Goal: Transaction & Acquisition: Purchase product/service

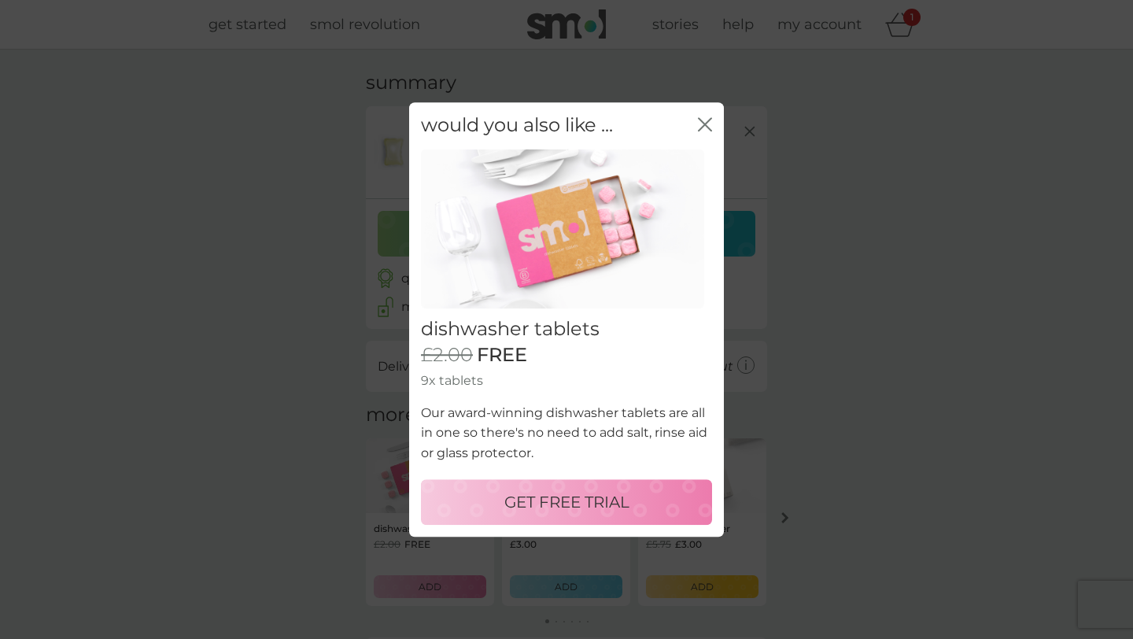
click at [704, 126] on icon "close" at bounding box center [702, 124] width 6 height 13
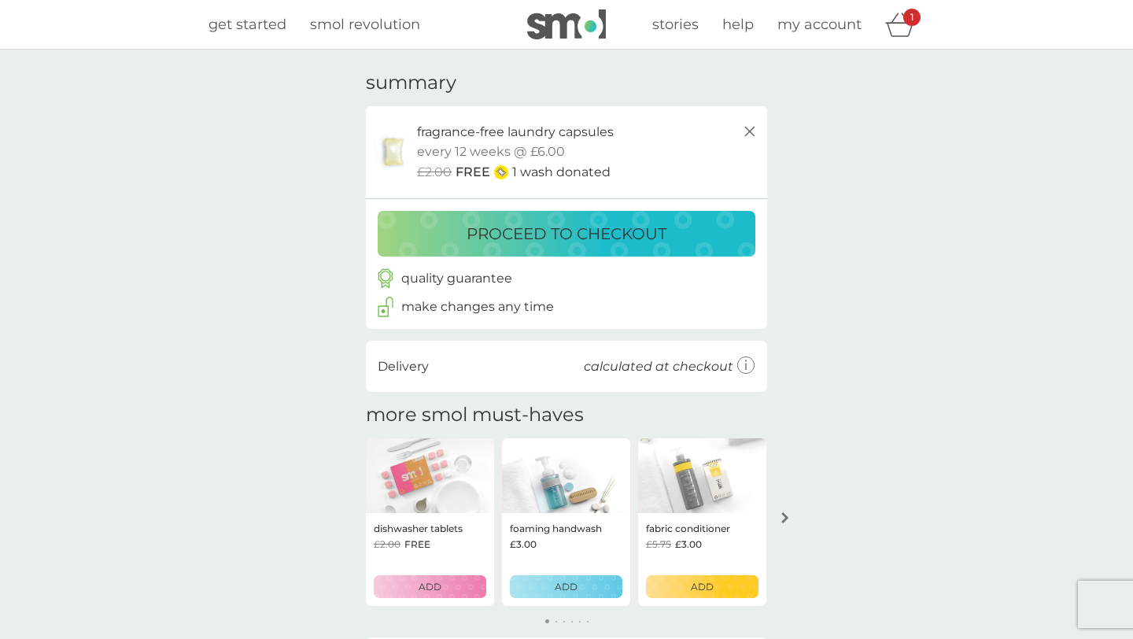
click at [751, 367] on icon at bounding box center [747, 366] width 18 height 18
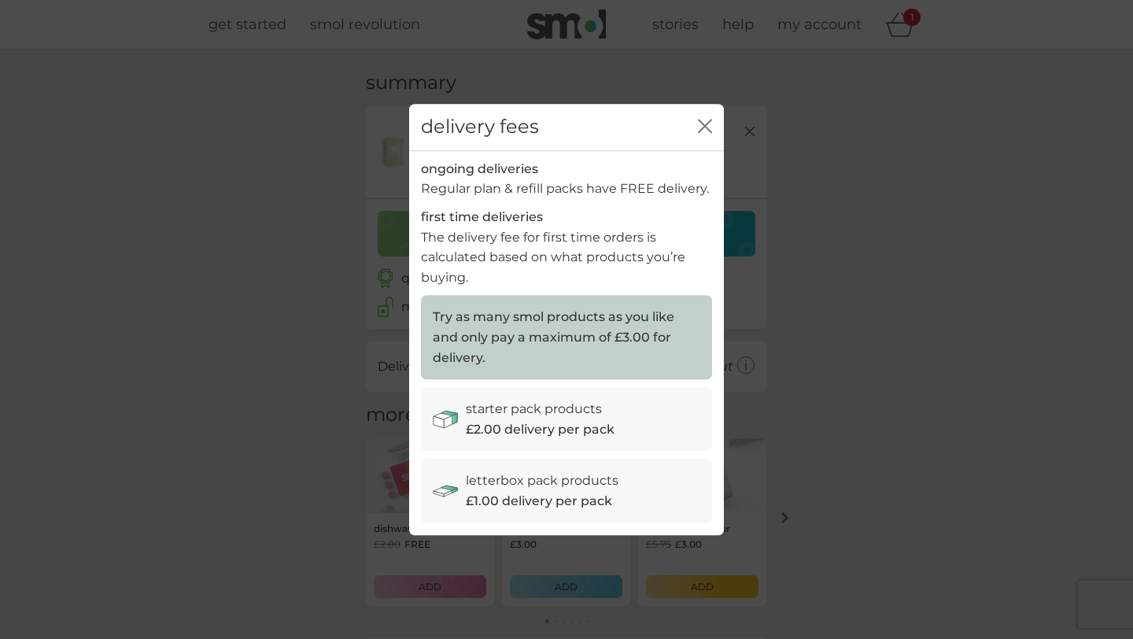
click at [778, 364] on div "delivery fees close ongoing deliveries Regular plan & refill packs have FREE de…" at bounding box center [566, 319] width 1133 height 639
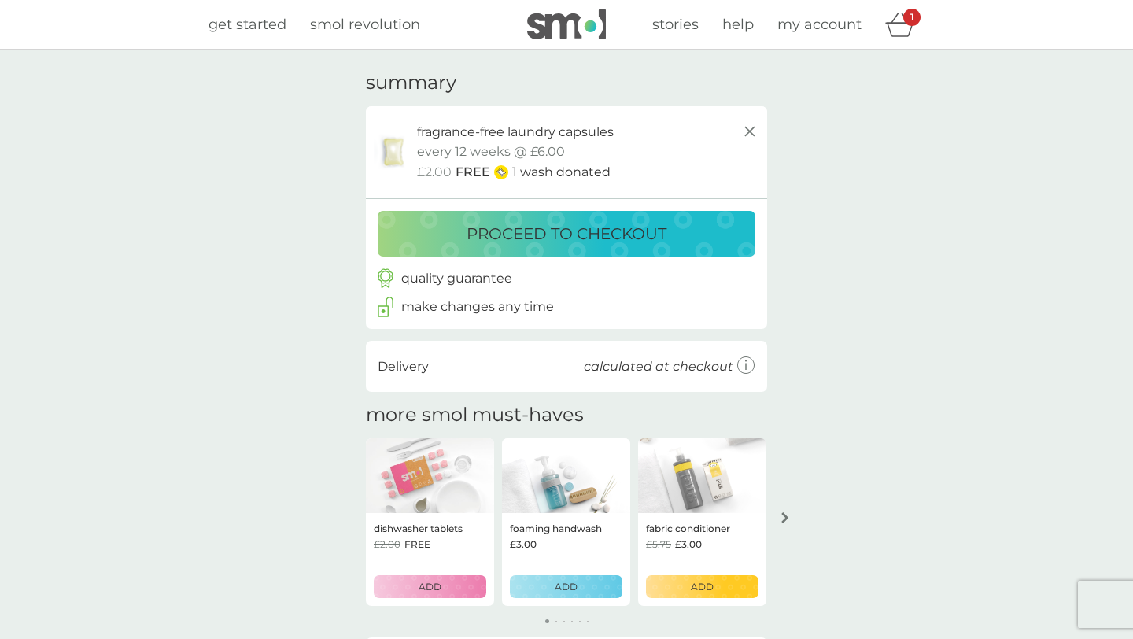
click at [568, 244] on p "proceed to checkout" at bounding box center [567, 233] width 200 height 25
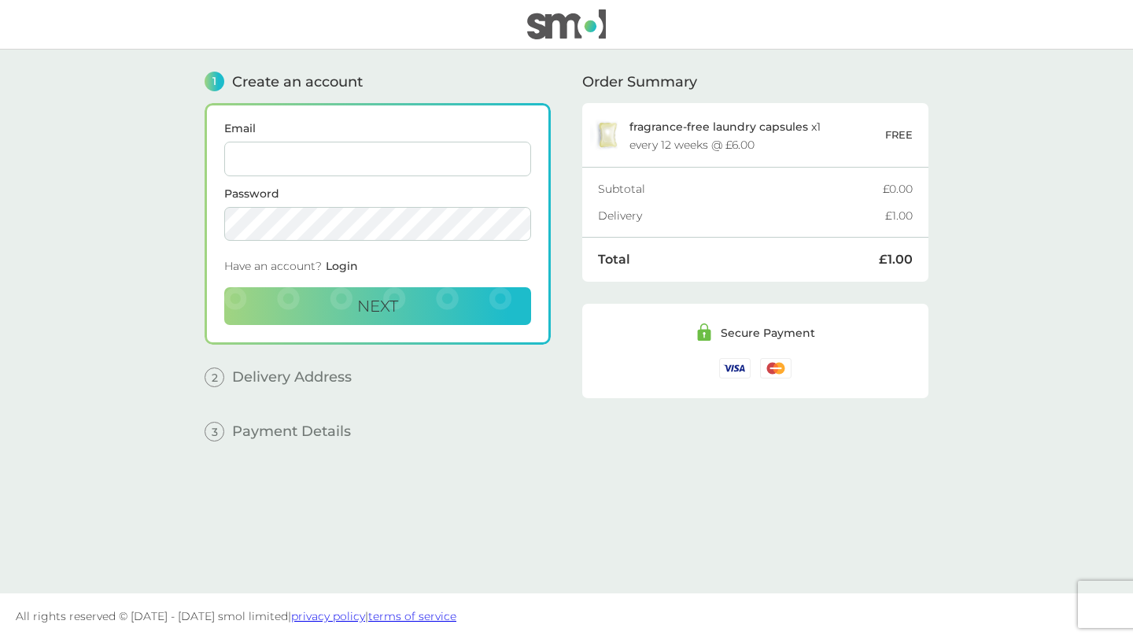
click at [612, 143] on img at bounding box center [607, 135] width 35 height 32
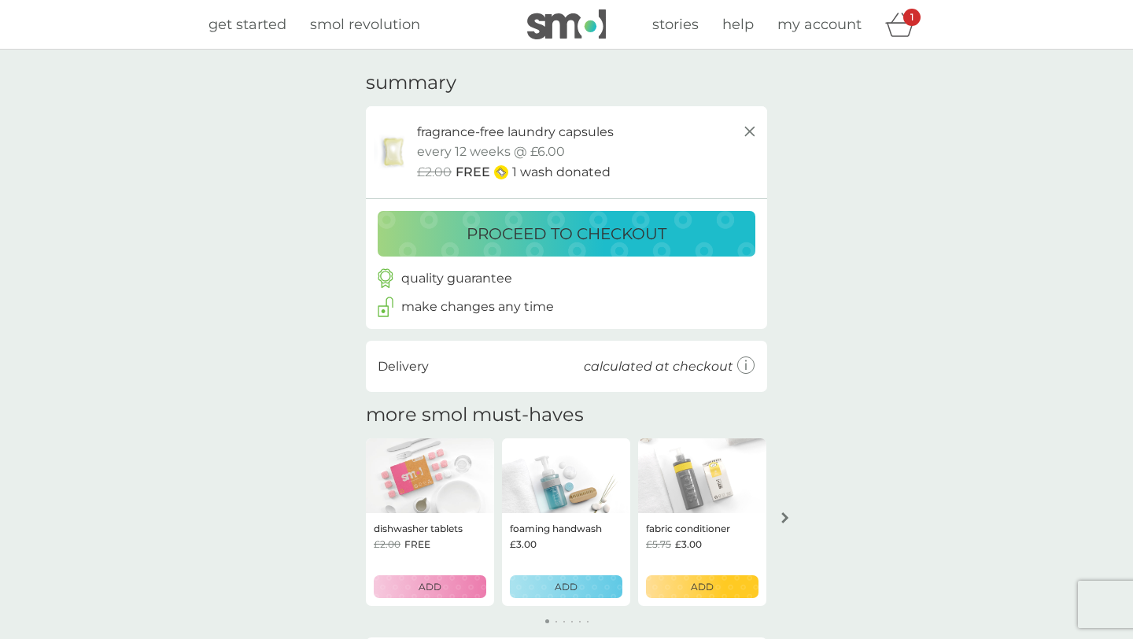
click at [380, 9] on div "get started smol revolution stories help my account 1" at bounding box center [567, 24] width 716 height 31
click at [380, 24] on span "smol revolution" at bounding box center [365, 24] width 110 height 17
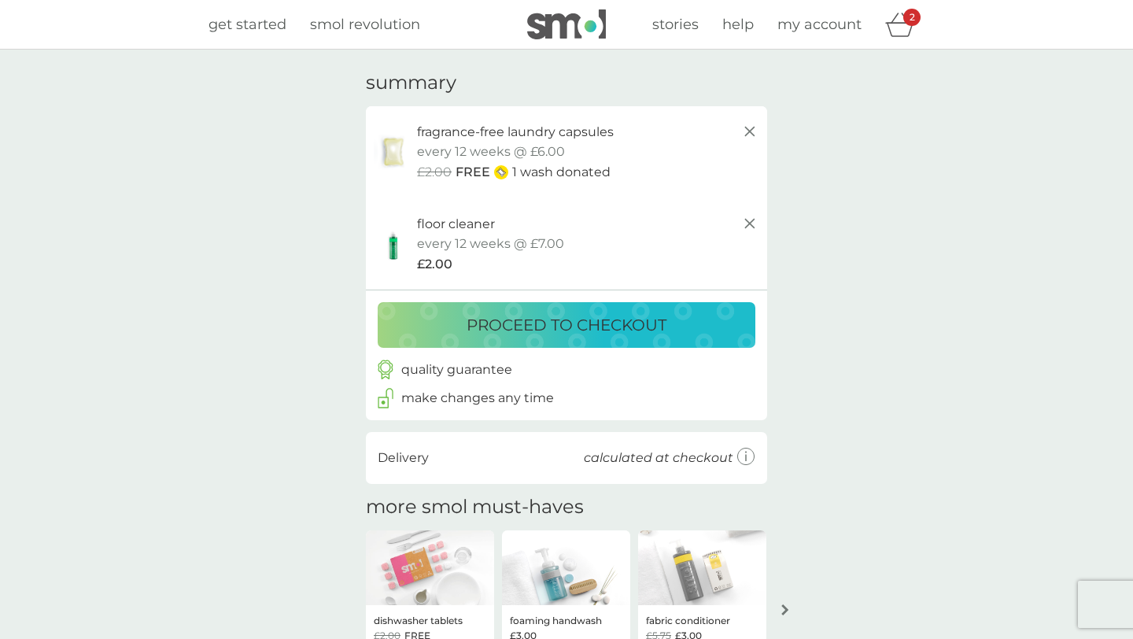
click at [517, 334] on p "proceed to checkout" at bounding box center [567, 324] width 200 height 25
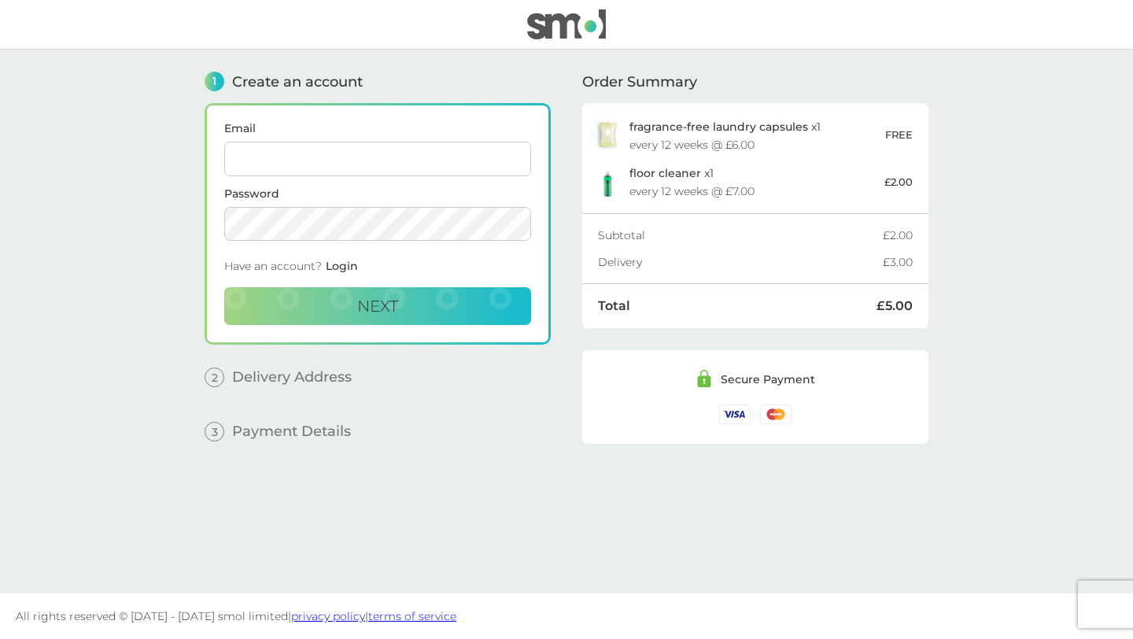
click at [310, 157] on input "Email" at bounding box center [377, 159] width 307 height 35
type input "[EMAIL_ADDRESS][DOMAIN_NAME]"
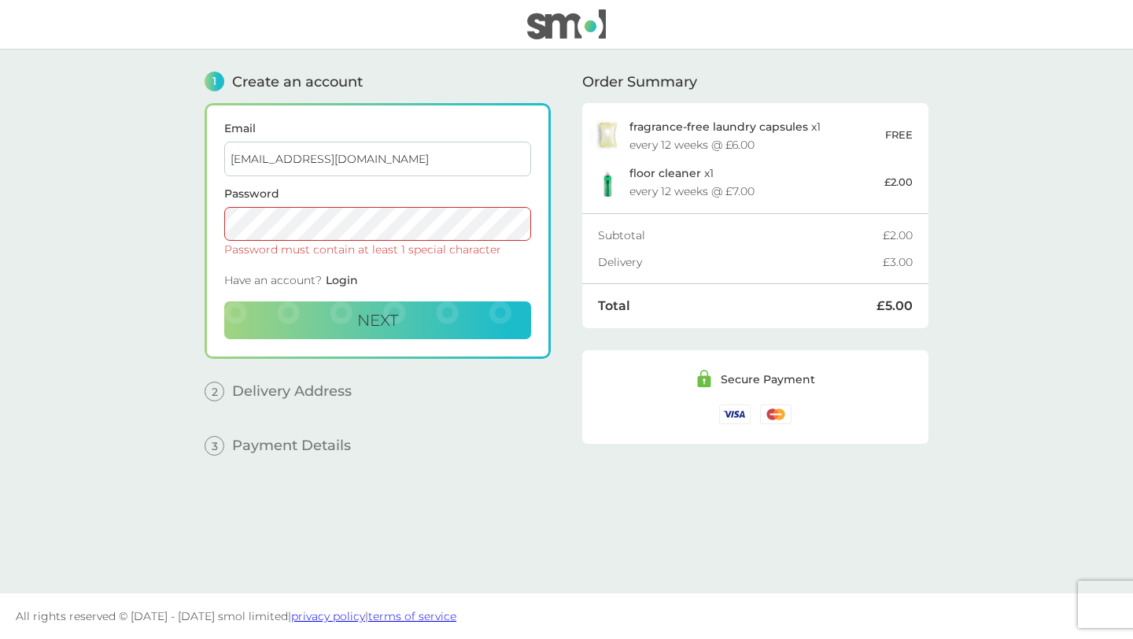
click at [211, 216] on div "Email [EMAIL_ADDRESS][DOMAIN_NAME] Password Password must contain at least 1 sp…" at bounding box center [378, 231] width 346 height 256
